Goal: Information Seeking & Learning: Learn about a topic

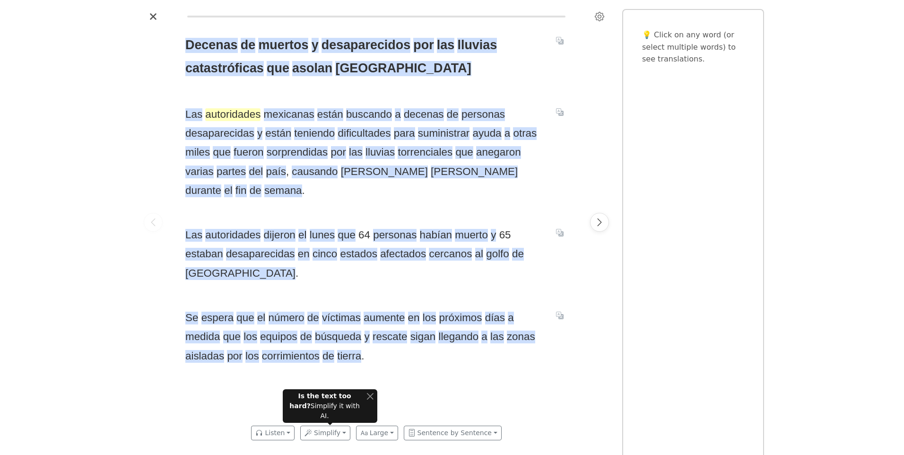
click at [216, 115] on span "autoridades" at bounding box center [232, 114] width 55 height 13
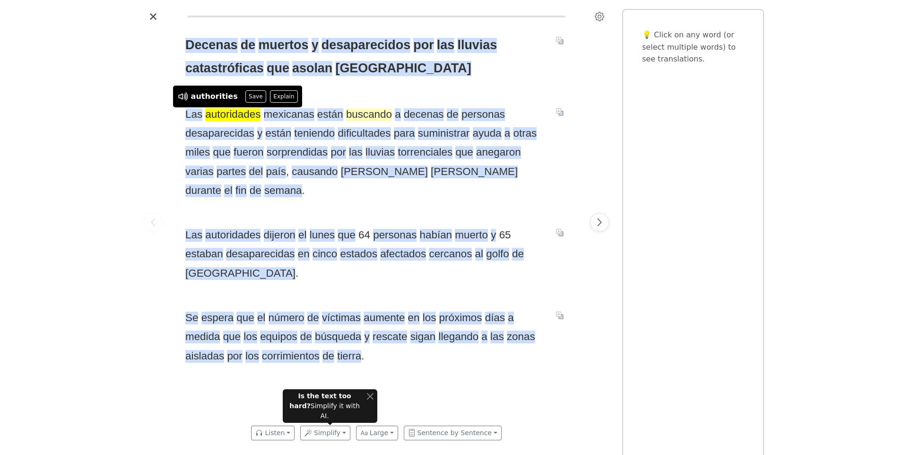
click at [360, 117] on span "buscando" at bounding box center [369, 114] width 46 height 13
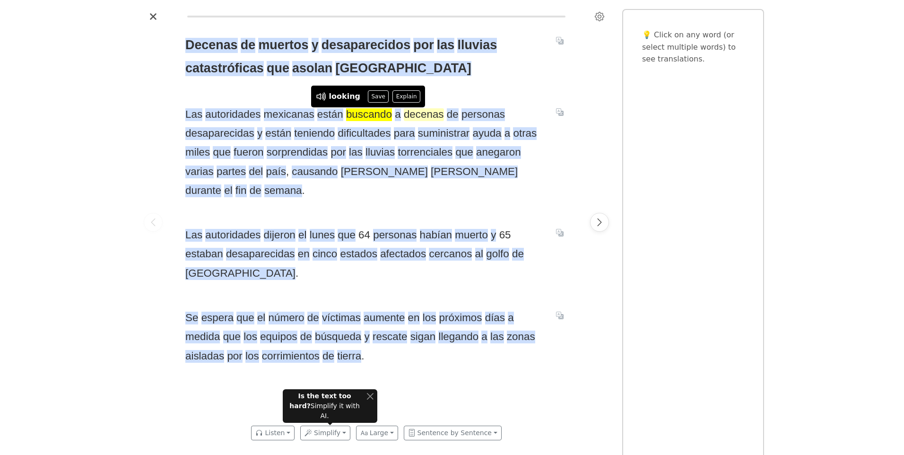
click at [415, 119] on span "decenas" at bounding box center [424, 114] width 40 height 13
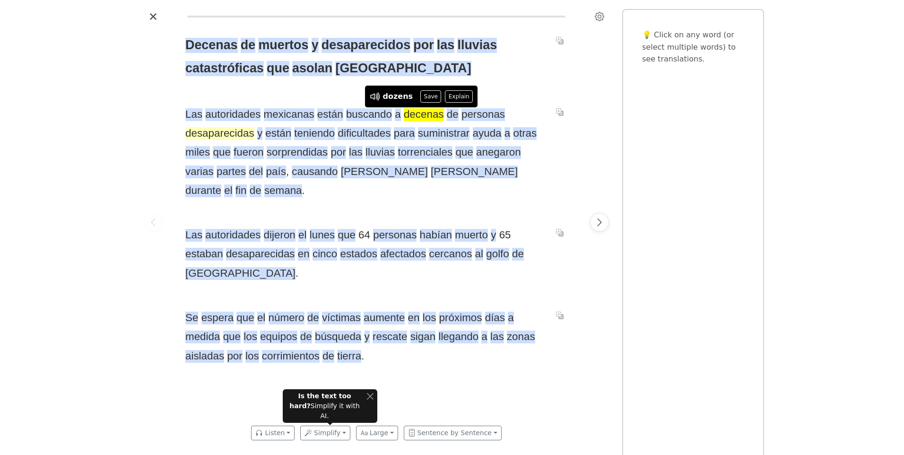
click at [225, 132] on span "desaparecidas" at bounding box center [219, 133] width 69 height 13
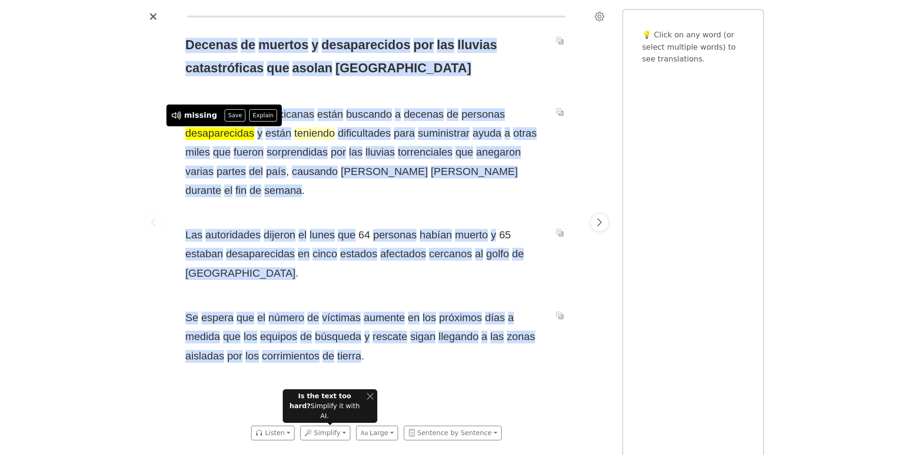
click at [308, 136] on span "teniendo" at bounding box center [314, 133] width 41 height 13
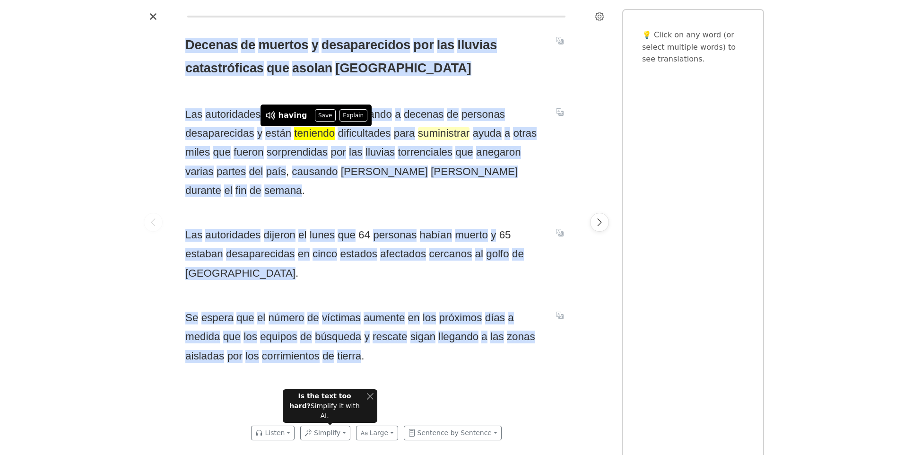
click at [439, 133] on span "suministrar" at bounding box center [444, 133] width 52 height 13
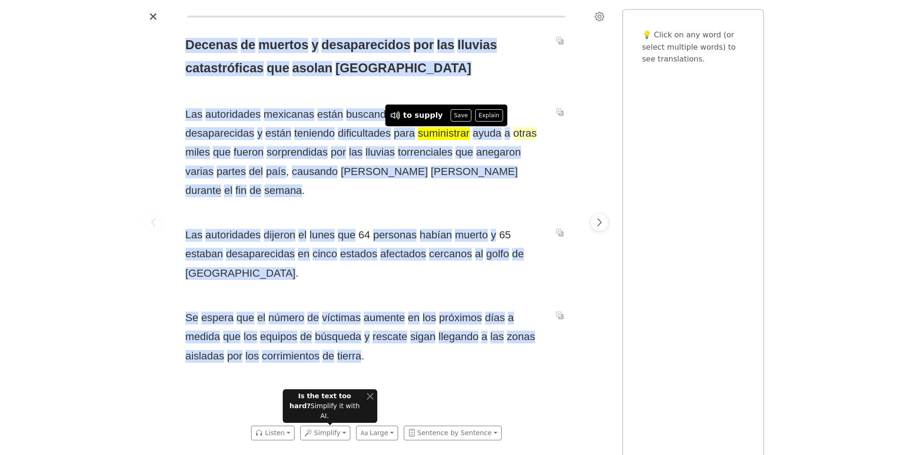
click at [517, 134] on span "otras" at bounding box center [525, 133] width 24 height 13
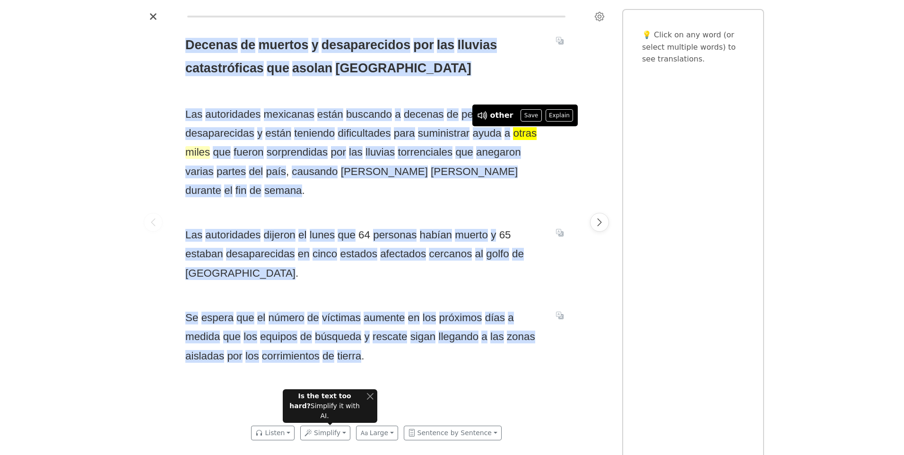
click at [199, 153] on span "miles" at bounding box center [197, 152] width 25 height 13
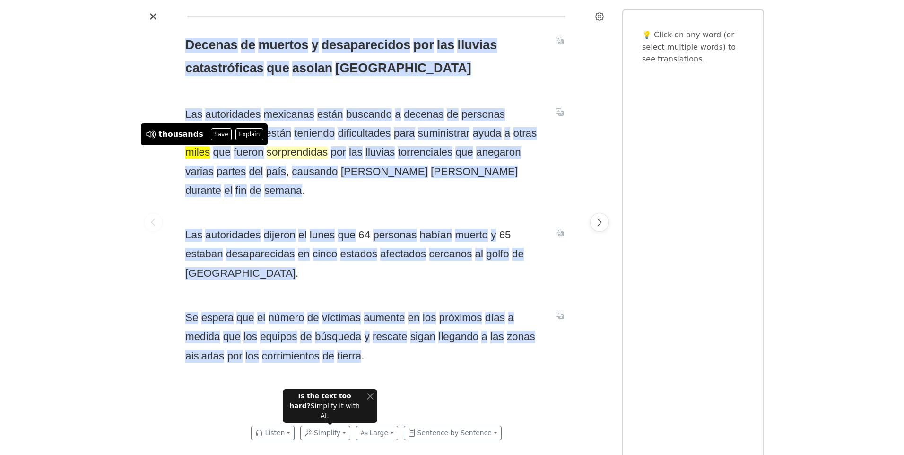
click at [277, 154] on span "sorprendidas" at bounding box center [297, 152] width 61 height 13
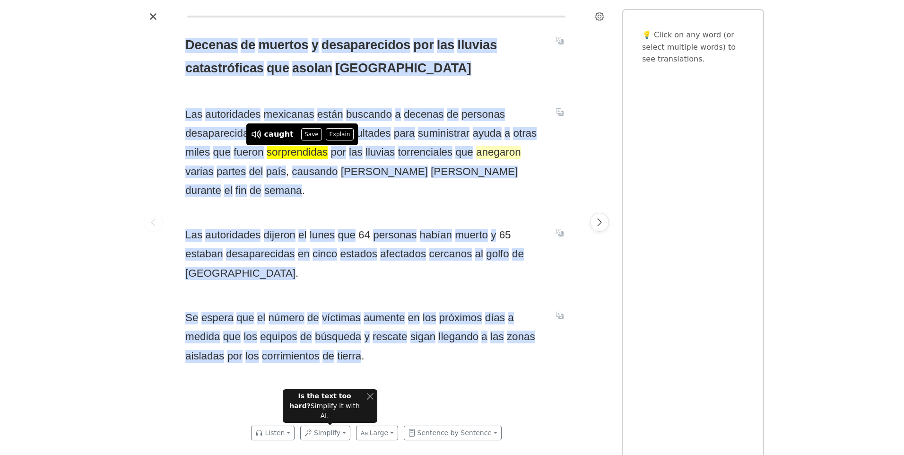
click at [492, 154] on span "anegaron" at bounding box center [498, 152] width 45 height 13
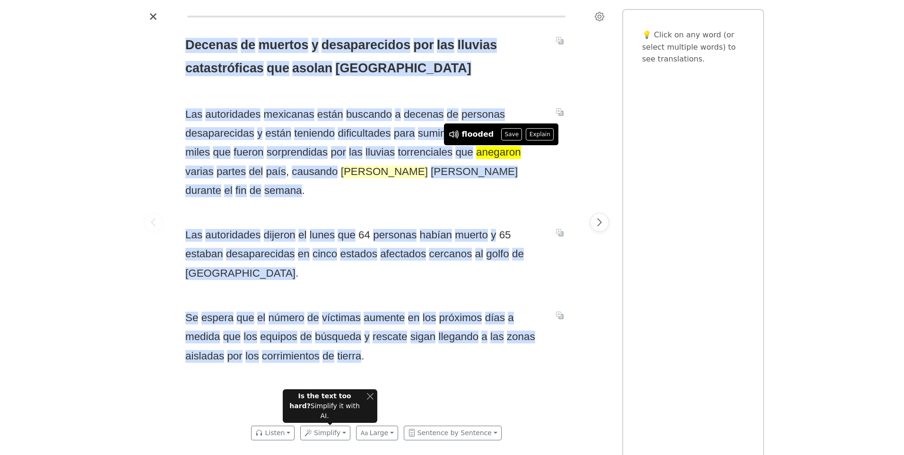
click at [345, 171] on span "[PERSON_NAME]" at bounding box center [384, 171] width 87 height 13
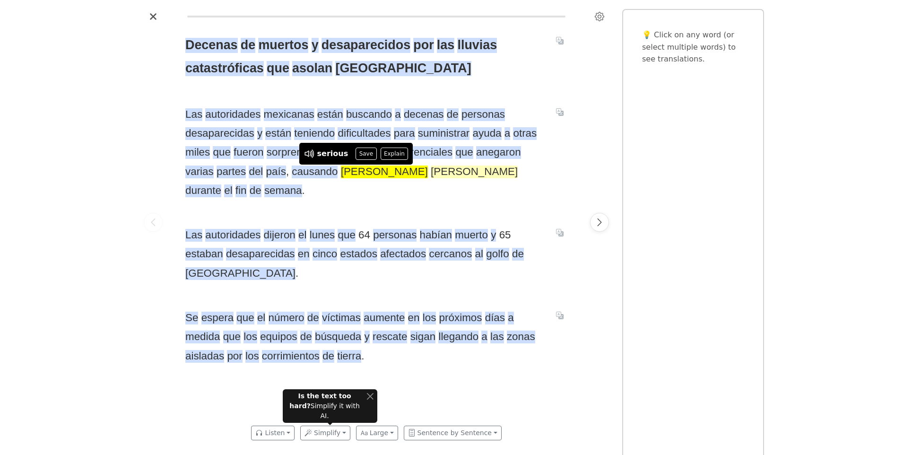
click at [431, 173] on span "[PERSON_NAME]" at bounding box center [474, 171] width 87 height 13
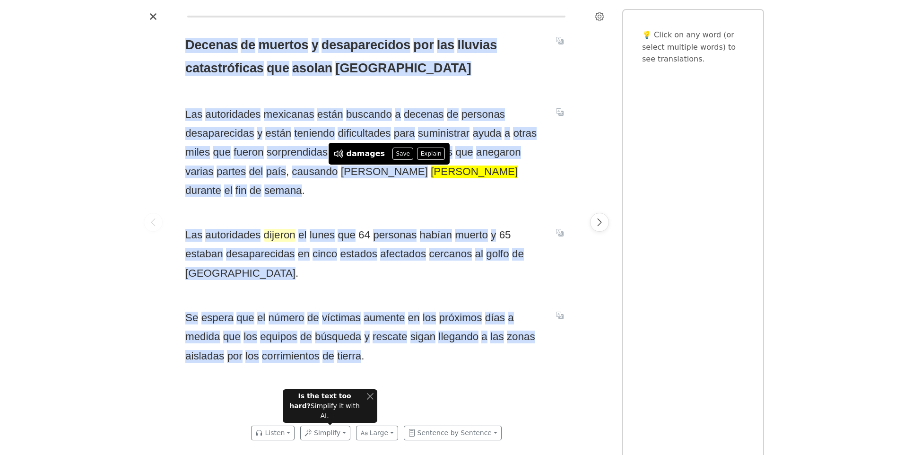
click at [280, 229] on span "dijeron" at bounding box center [280, 235] width 32 height 13
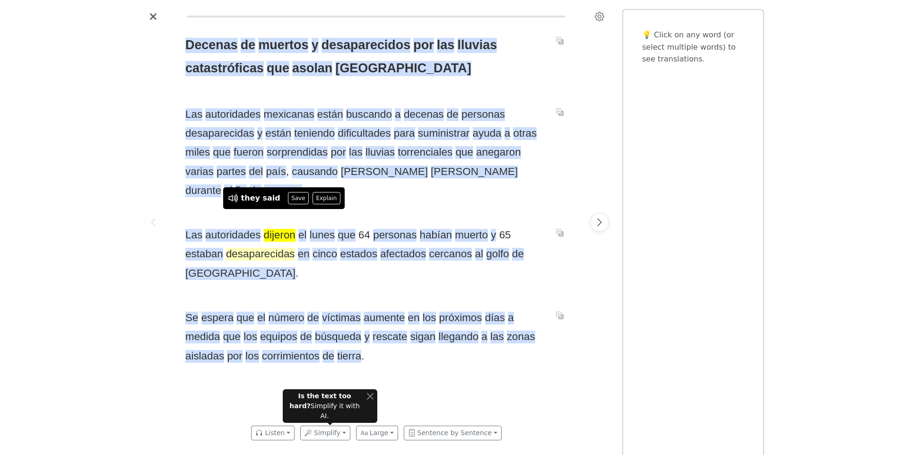
click at [255, 248] on span "desaparecidas" at bounding box center [260, 254] width 69 height 13
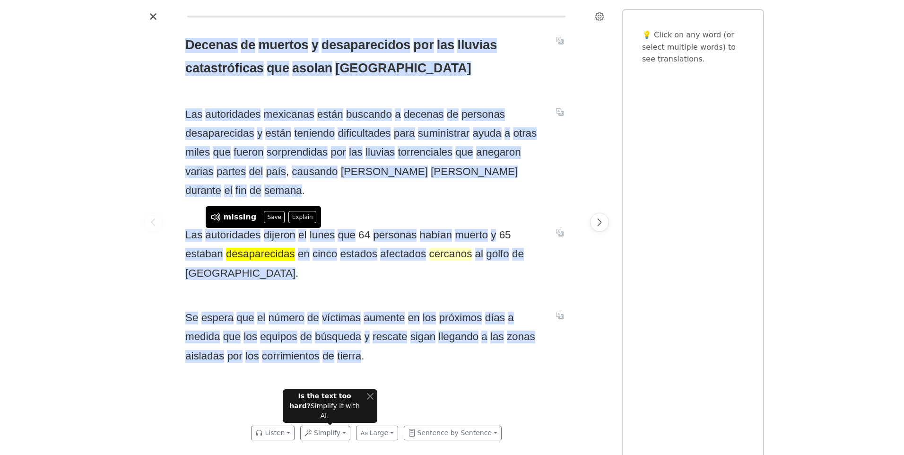
click at [451, 248] on span "cercanos" at bounding box center [450, 254] width 43 height 13
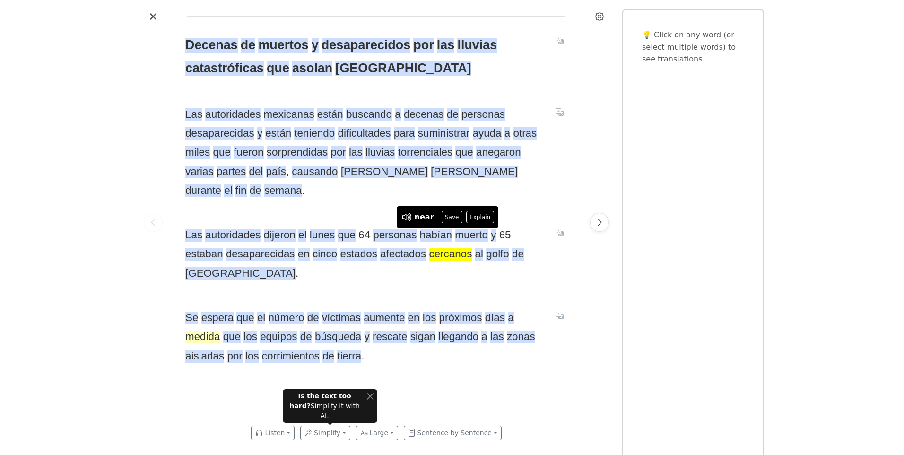
click at [205, 330] on span "medida" at bounding box center [202, 336] width 35 height 13
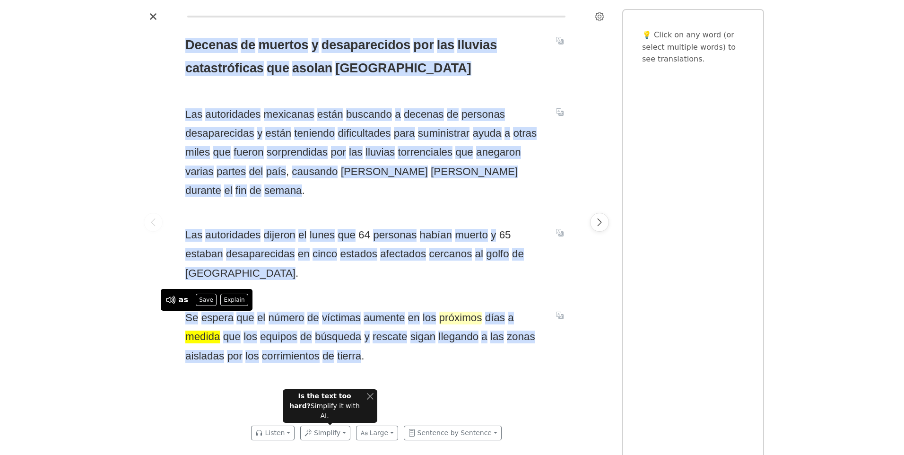
click at [443, 311] on span "próximos" at bounding box center [460, 317] width 43 height 13
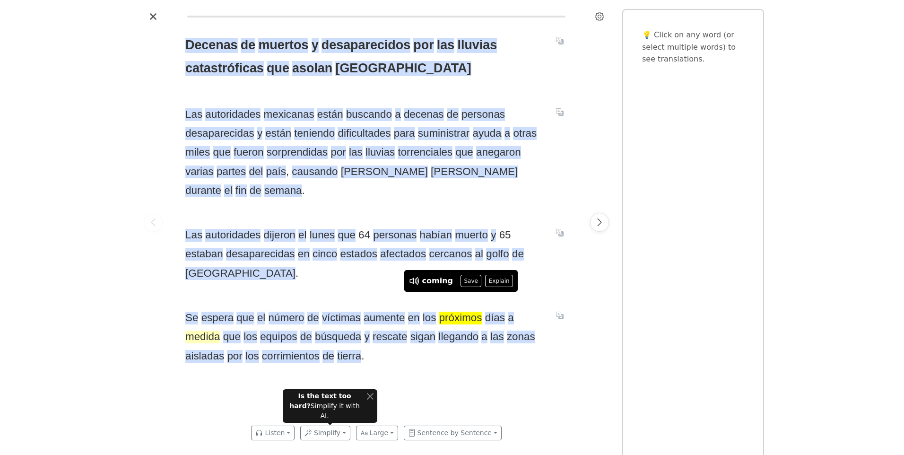
click at [213, 330] on span "medida" at bounding box center [202, 336] width 35 height 13
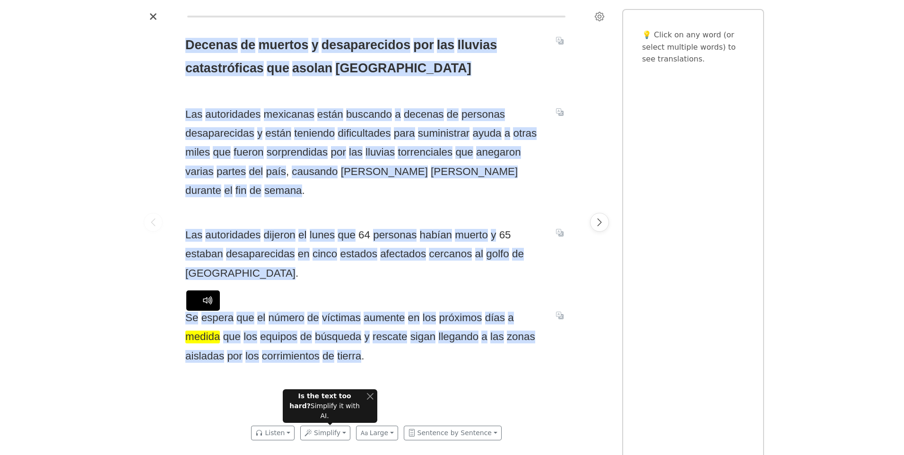
click at [199, 330] on span "medida" at bounding box center [202, 336] width 35 height 13
click at [228, 301] on button "Explain" at bounding box center [234, 300] width 28 height 12
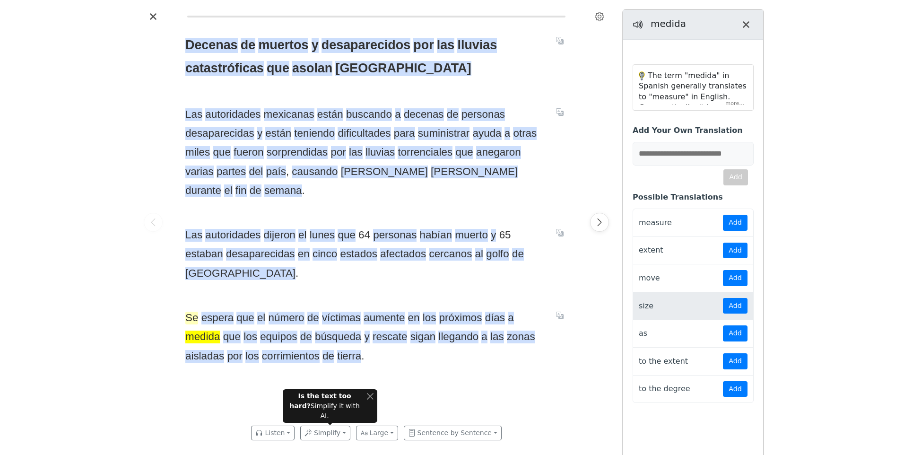
click at [190, 311] on span "Se" at bounding box center [191, 317] width 13 height 13
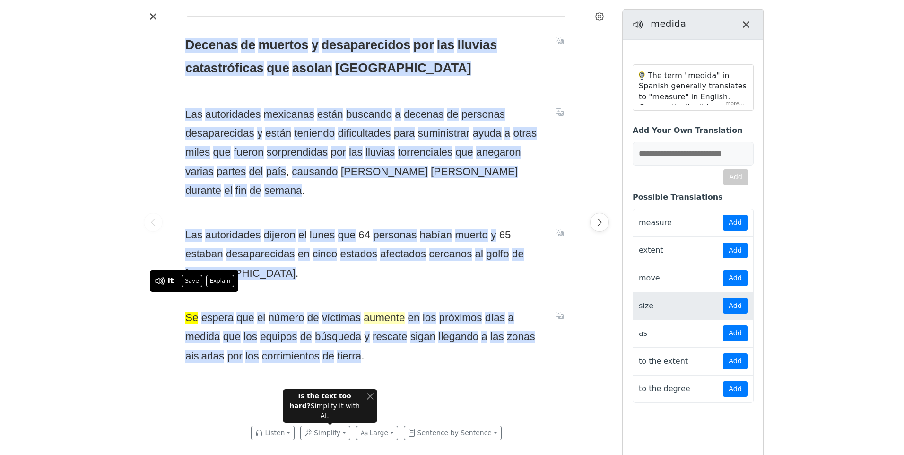
click at [378, 311] on span "aumente" at bounding box center [383, 317] width 41 height 13
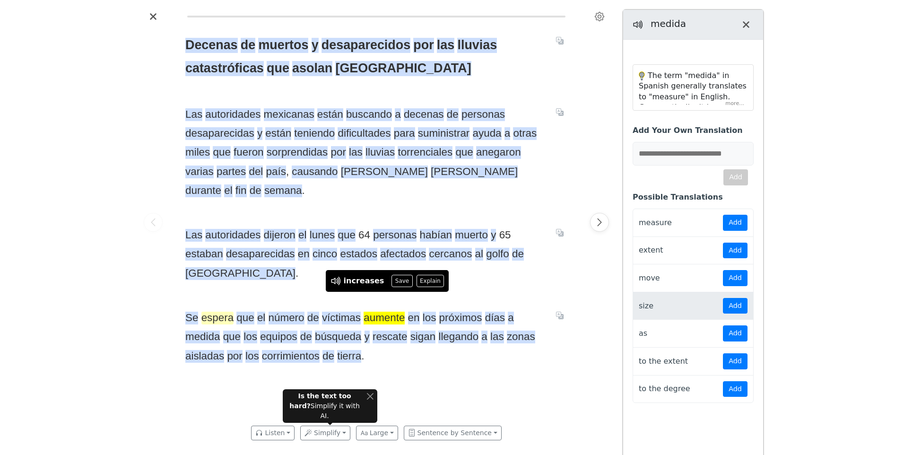
click at [216, 311] on span "espera" at bounding box center [217, 317] width 32 height 13
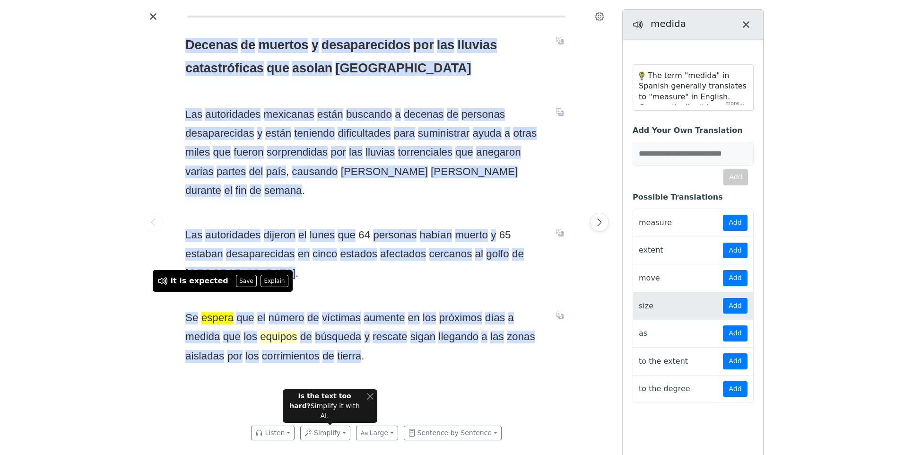
click at [281, 330] on span "equipos" at bounding box center [278, 336] width 37 height 13
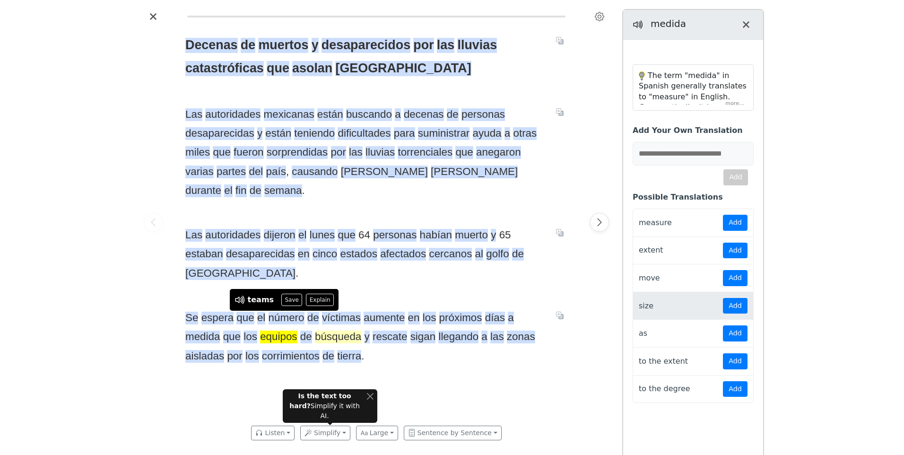
click at [337, 330] on span "búsqueda" at bounding box center [338, 336] width 46 height 13
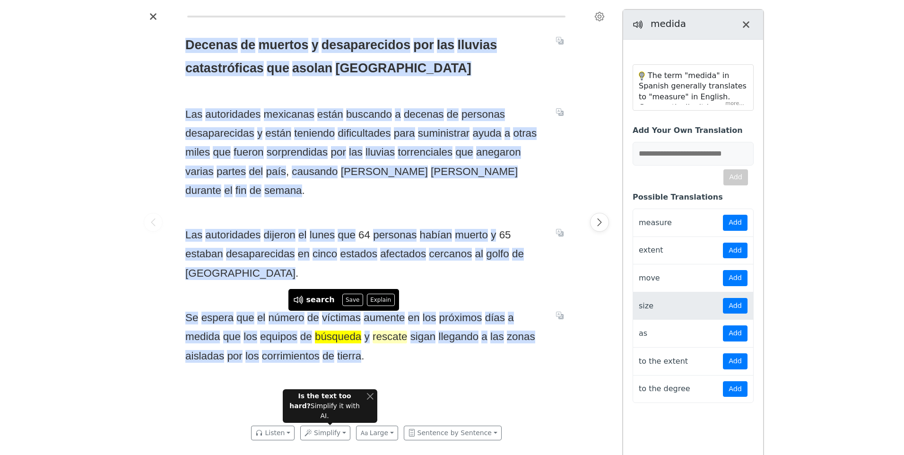
click at [389, 330] on span "rescate" at bounding box center [389, 336] width 35 height 13
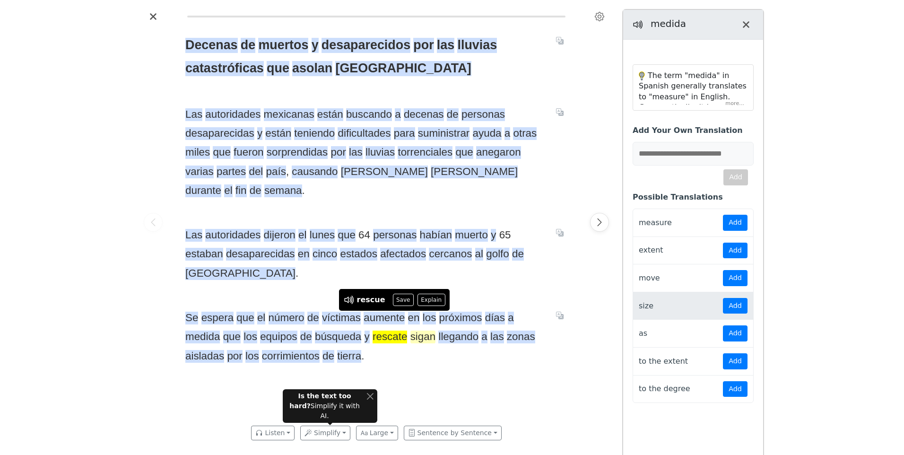
click at [416, 330] on span "sigan" at bounding box center [423, 336] width 26 height 13
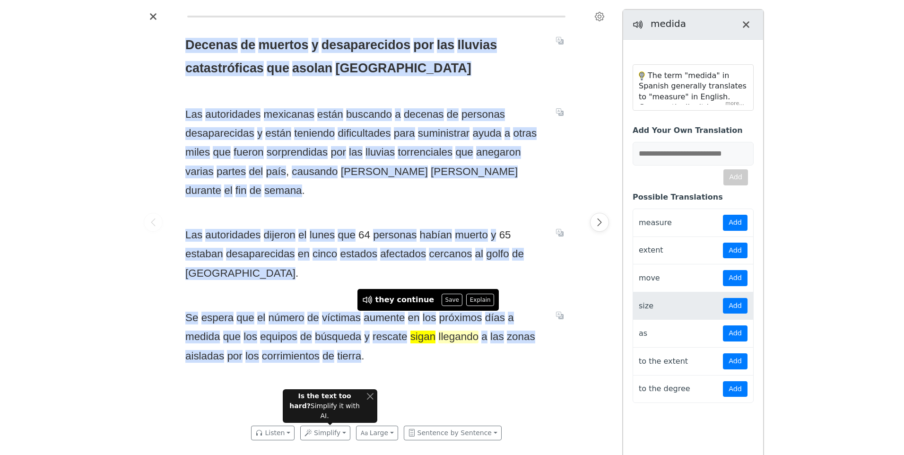
click at [462, 330] on span "llegando" at bounding box center [458, 336] width 40 height 13
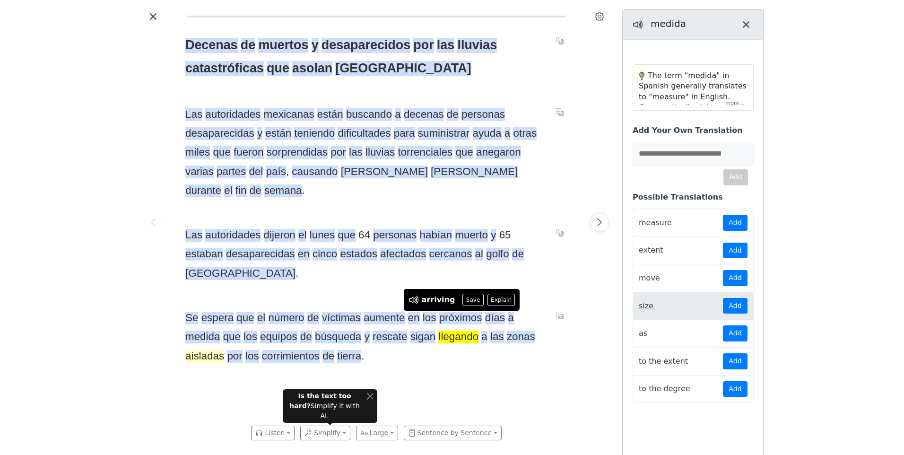
click at [199, 350] on span "aisladas" at bounding box center [204, 356] width 39 height 13
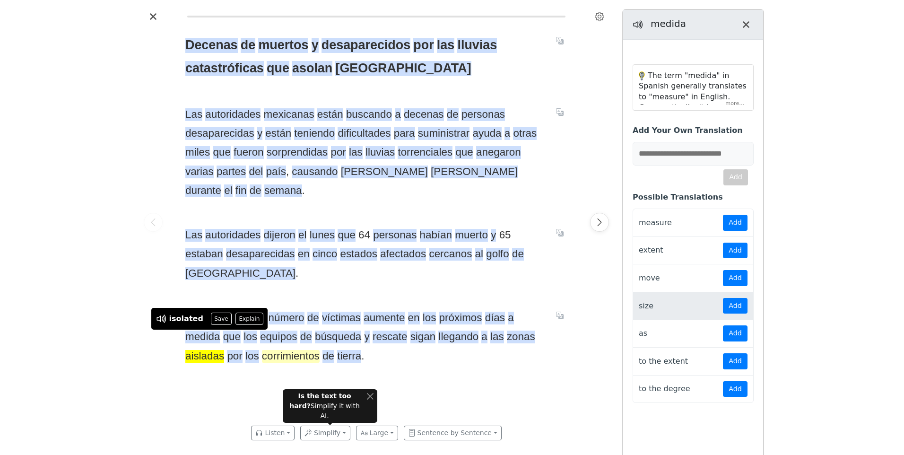
click at [278, 350] on span "corrimientos" at bounding box center [291, 356] width 58 height 13
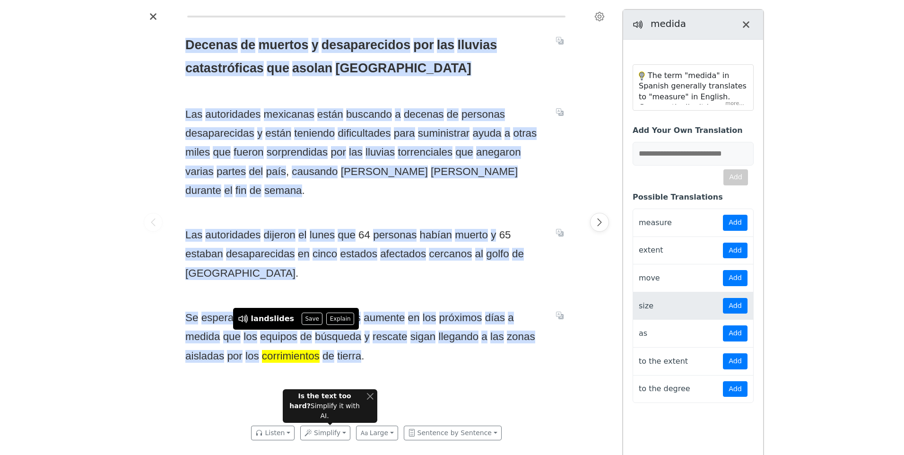
click at [233, 377] on div "Decenas de muertos y desaparecidos por las lluvias catastróficas que asolan Méx…" at bounding box center [376, 222] width 401 height 396
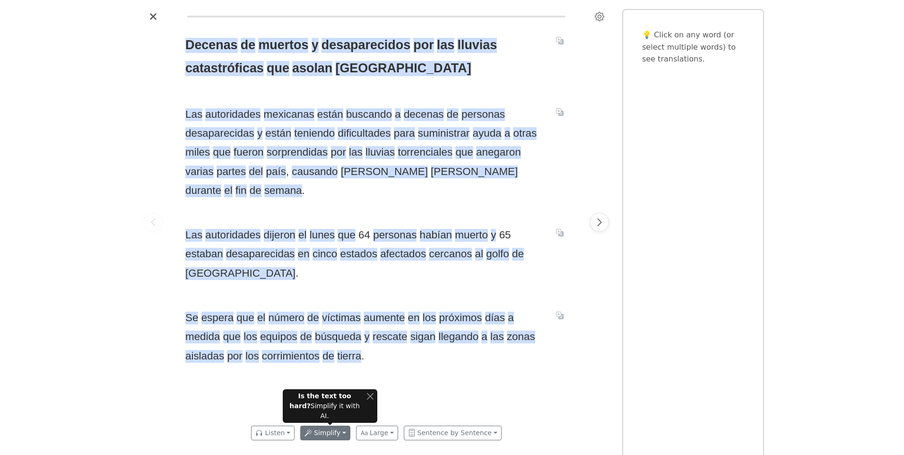
click at [346, 432] on button "Simplify" at bounding box center [325, 432] width 50 height 15
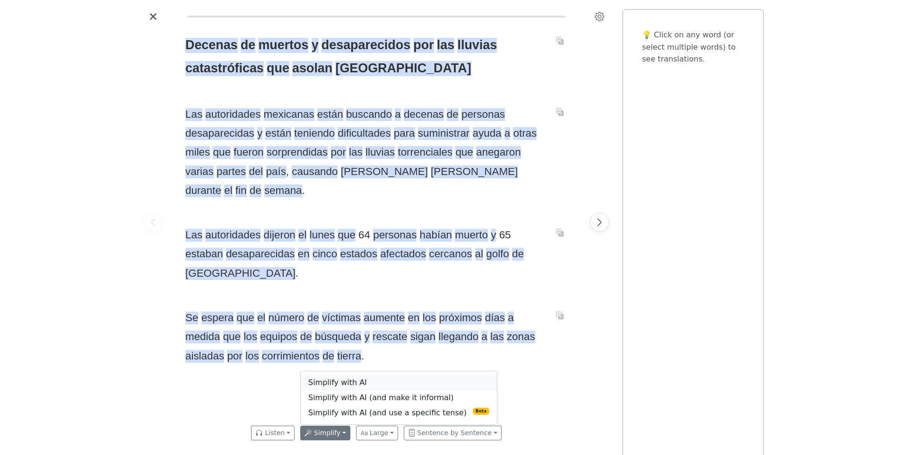
click at [339, 385] on link "Simplify with AI" at bounding box center [399, 382] width 196 height 15
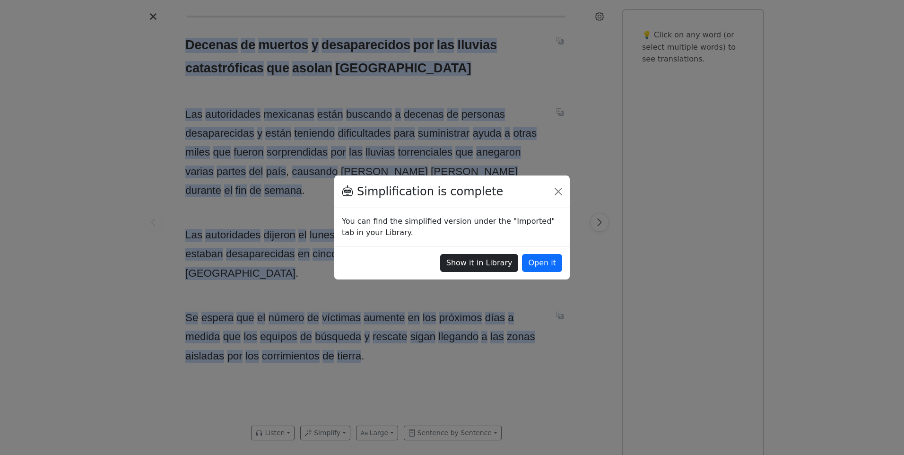
click at [486, 263] on button "Show it in Library" at bounding box center [479, 263] width 78 height 18
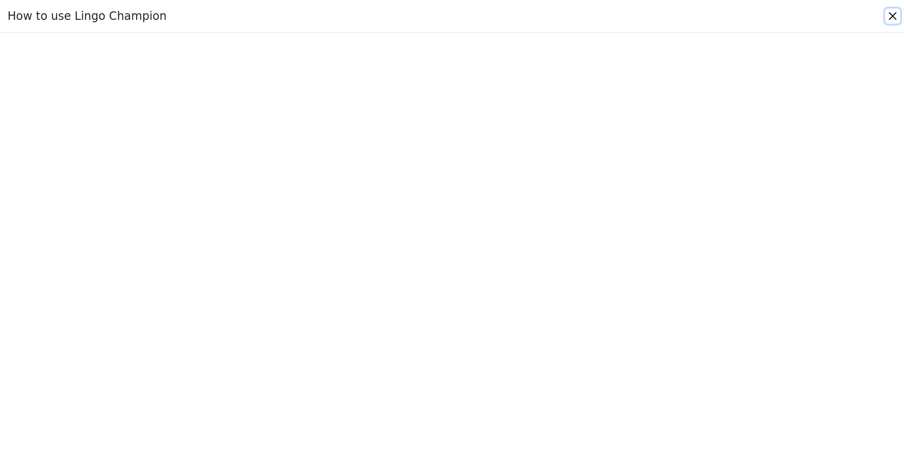
click at [891, 15] on button "Close" at bounding box center [892, 16] width 15 height 15
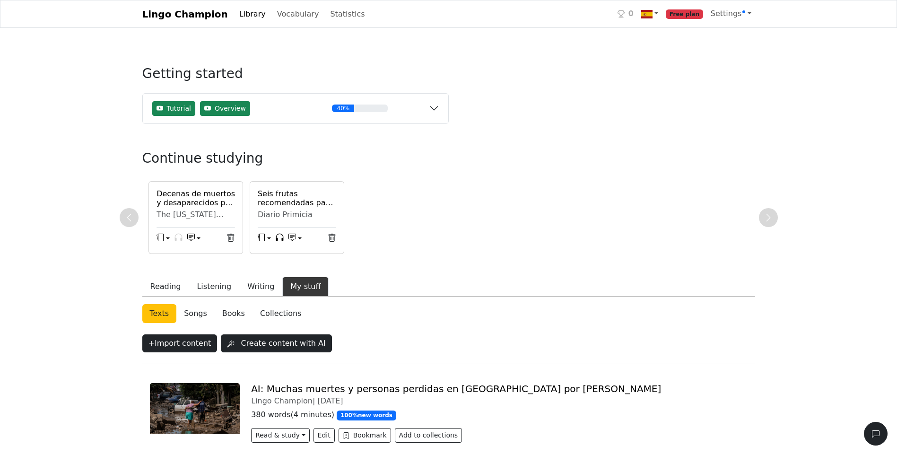
click at [278, 204] on h6 "Seis frutas recomendadas para mejorar la calidad del sueño - Diario Primicia" at bounding box center [297, 198] width 78 height 18
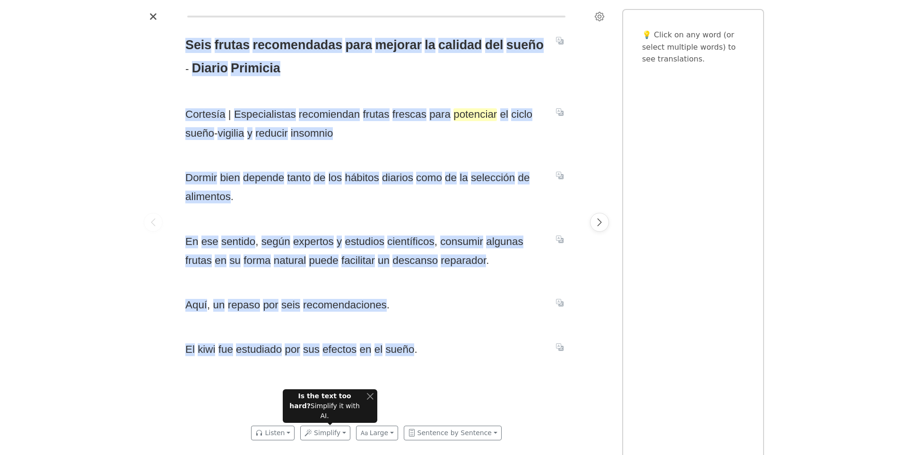
click at [475, 118] on span "potenciar" at bounding box center [474, 114] width 43 height 13
click at [511, 115] on span "ciclo" at bounding box center [521, 114] width 21 height 13
click at [200, 132] on span "sueño" at bounding box center [199, 133] width 29 height 13
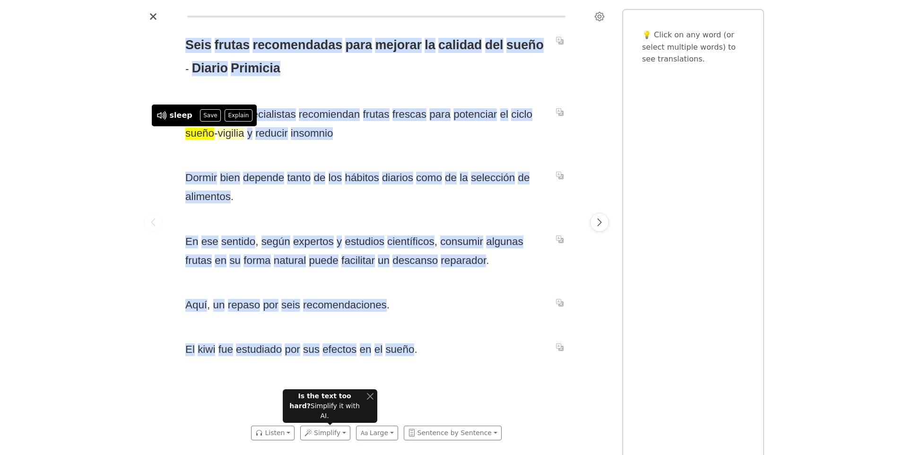
click at [228, 136] on span "vigilia" at bounding box center [230, 133] width 26 height 13
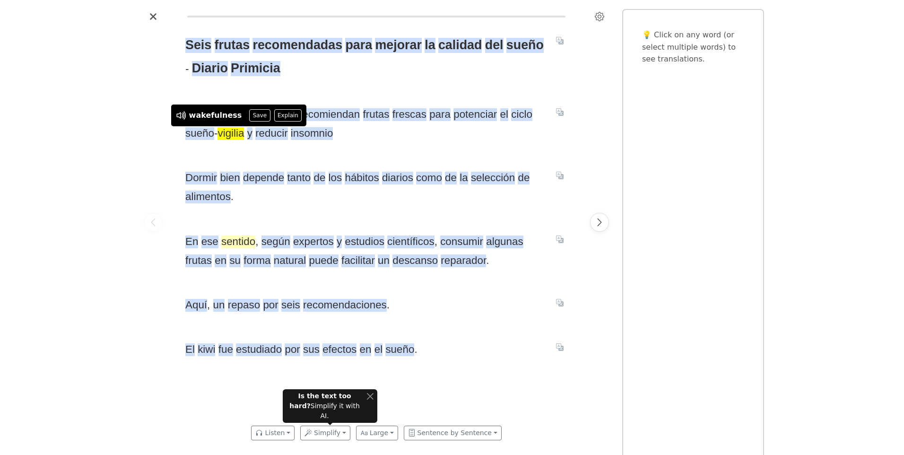
click at [235, 244] on span "sentido" at bounding box center [238, 241] width 34 height 13
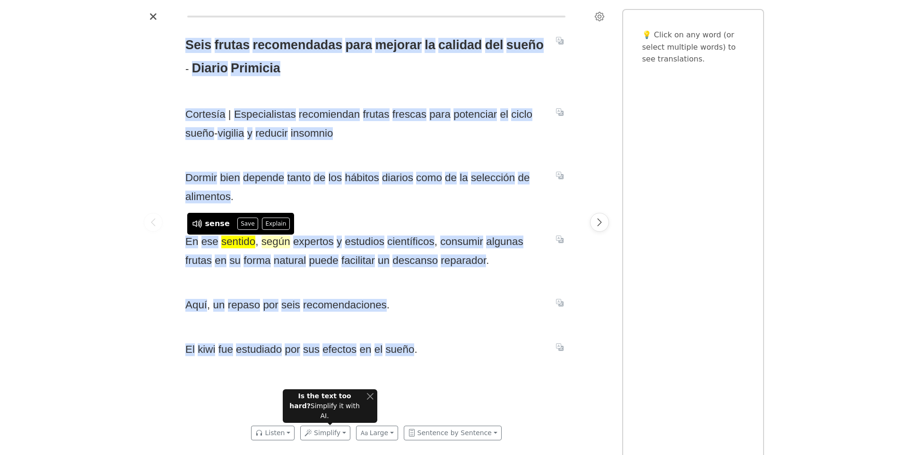
click at [276, 244] on span "según" at bounding box center [275, 241] width 29 height 13
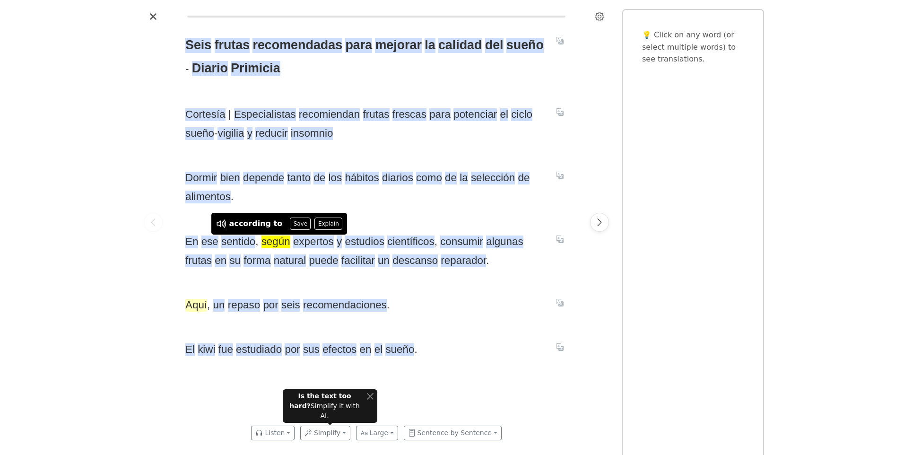
click at [191, 303] on span "Aquí" at bounding box center [196, 305] width 22 height 13
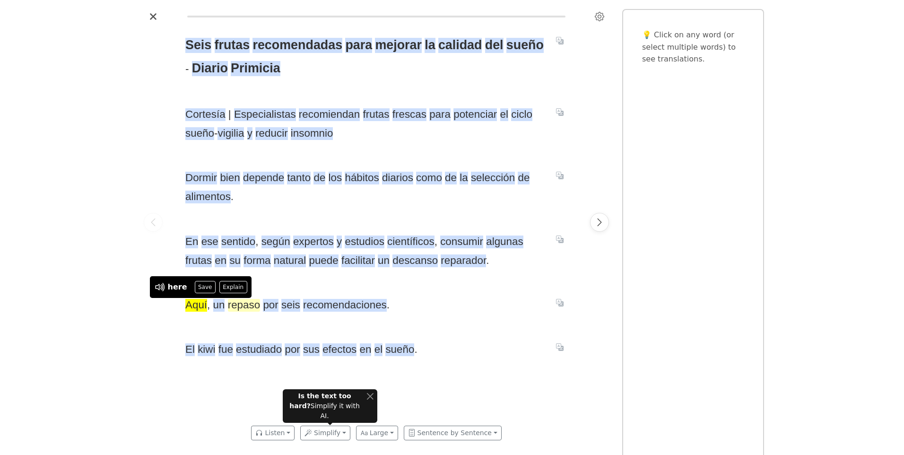
click at [246, 304] on span "repaso" at bounding box center [244, 305] width 32 height 13
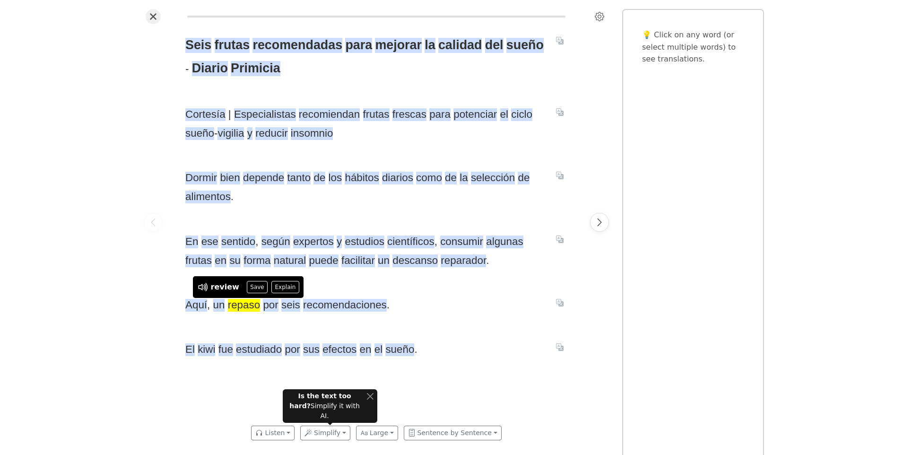
click at [150, 16] on icon "Close" at bounding box center [153, 17] width 8 height 8
